Goal: Task Accomplishment & Management: Use online tool/utility

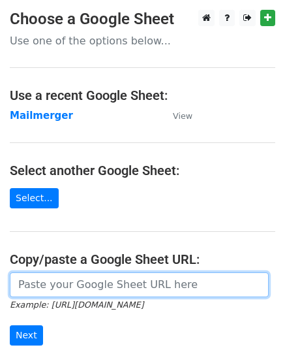
click at [86, 286] on input "url" at bounding box center [139, 284] width 259 height 25
paste input "[URL][DOMAIN_NAME]"
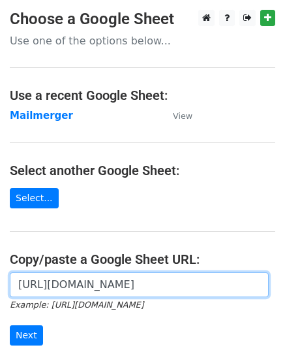
scroll to position [0, 281]
type input "[URL][DOMAIN_NAME]"
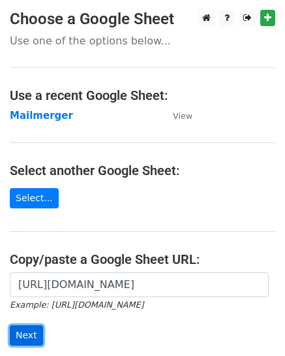
scroll to position [0, 0]
click at [21, 336] on input "Next" at bounding box center [26, 335] width 33 height 20
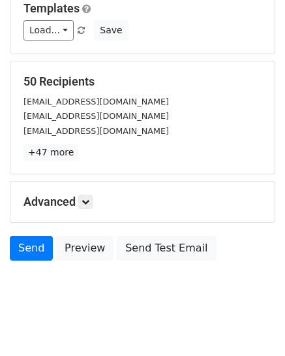
scroll to position [136, 0]
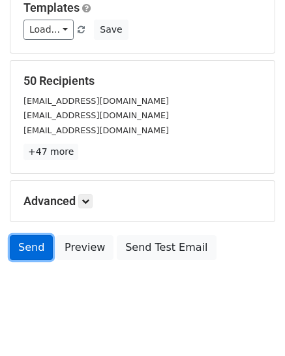
click at [38, 247] on link "Send" at bounding box center [31, 247] width 43 height 25
